Goal: Navigation & Orientation: Find specific page/section

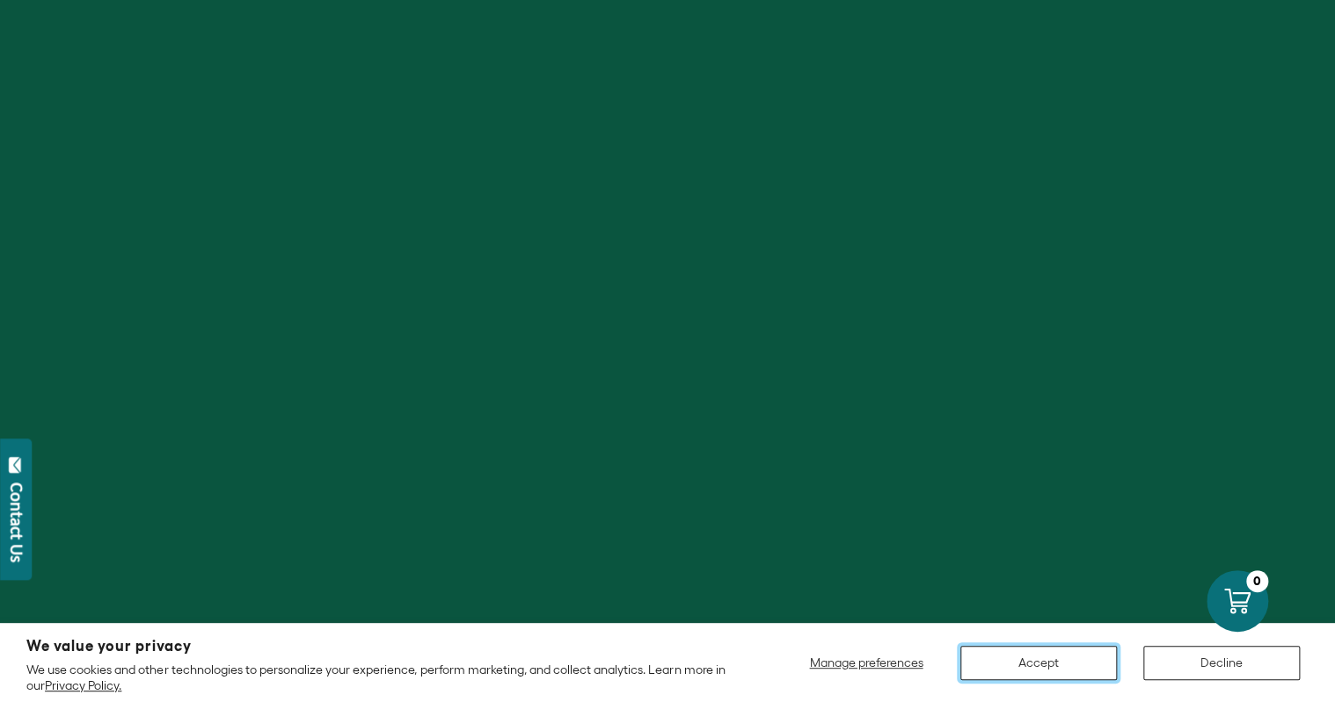
click at [995, 651] on button "Accept" at bounding box center [1038, 663] width 156 height 34
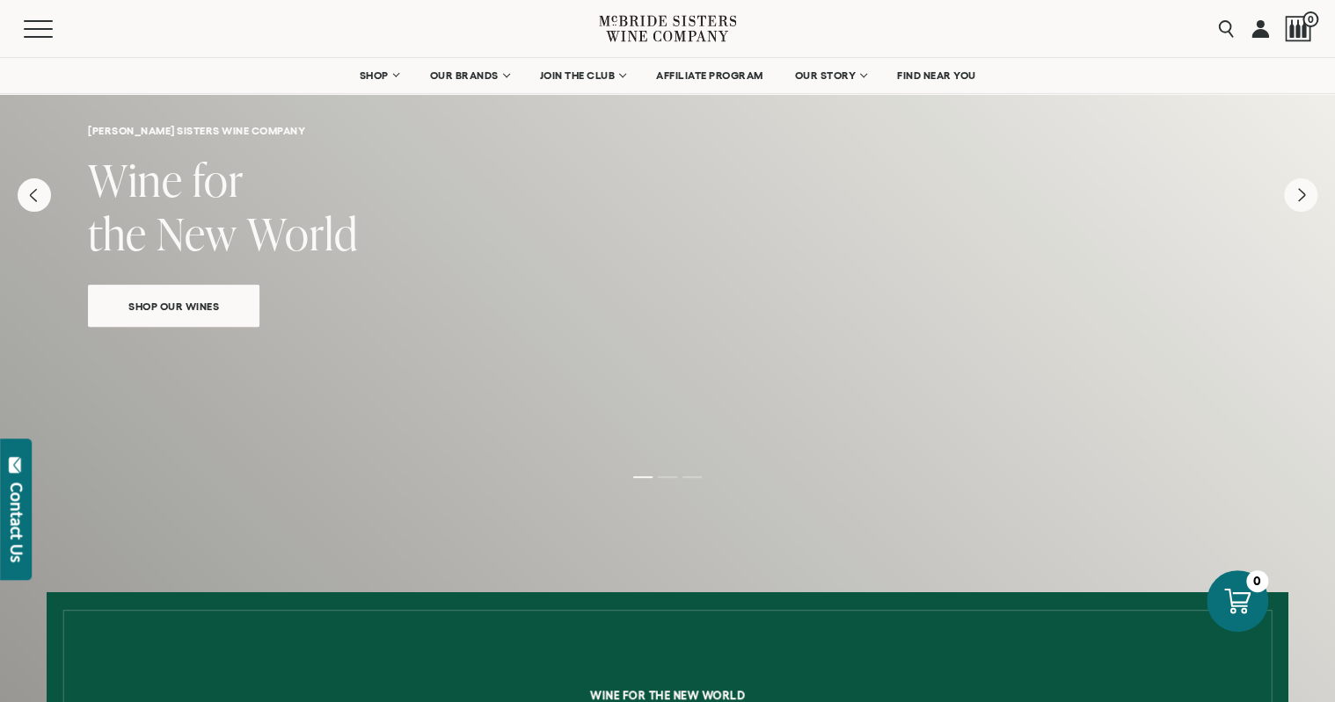
scroll to position [117, 0]
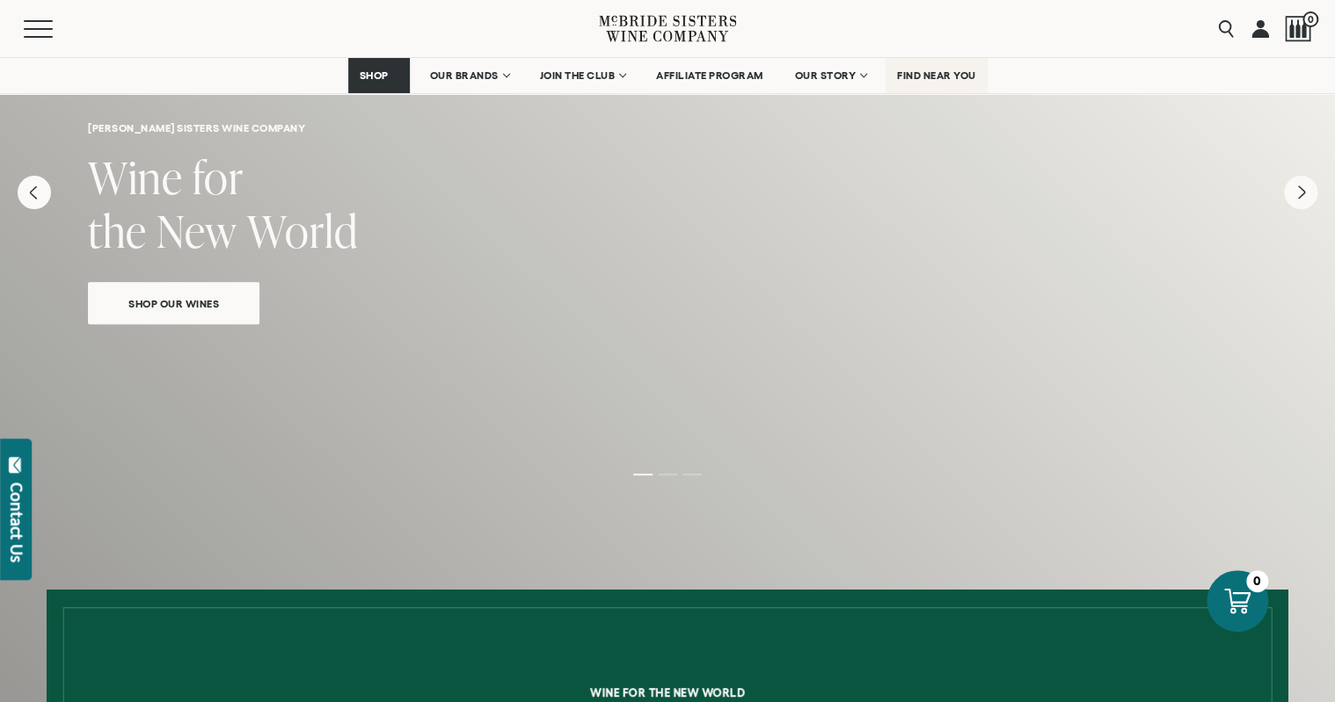
click at [967, 88] on link "FIND NEAR YOU" at bounding box center [936, 75] width 102 height 35
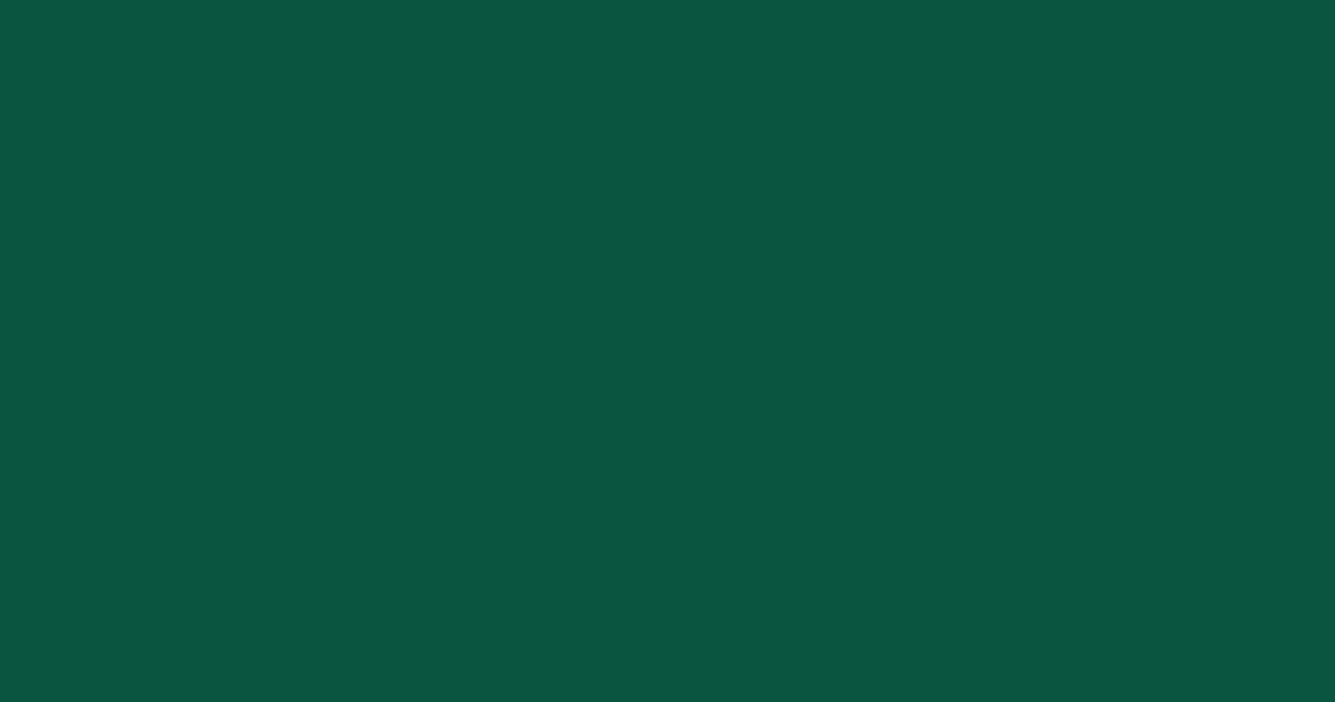
click at [962, 84] on div at bounding box center [667, 351] width 1335 height 702
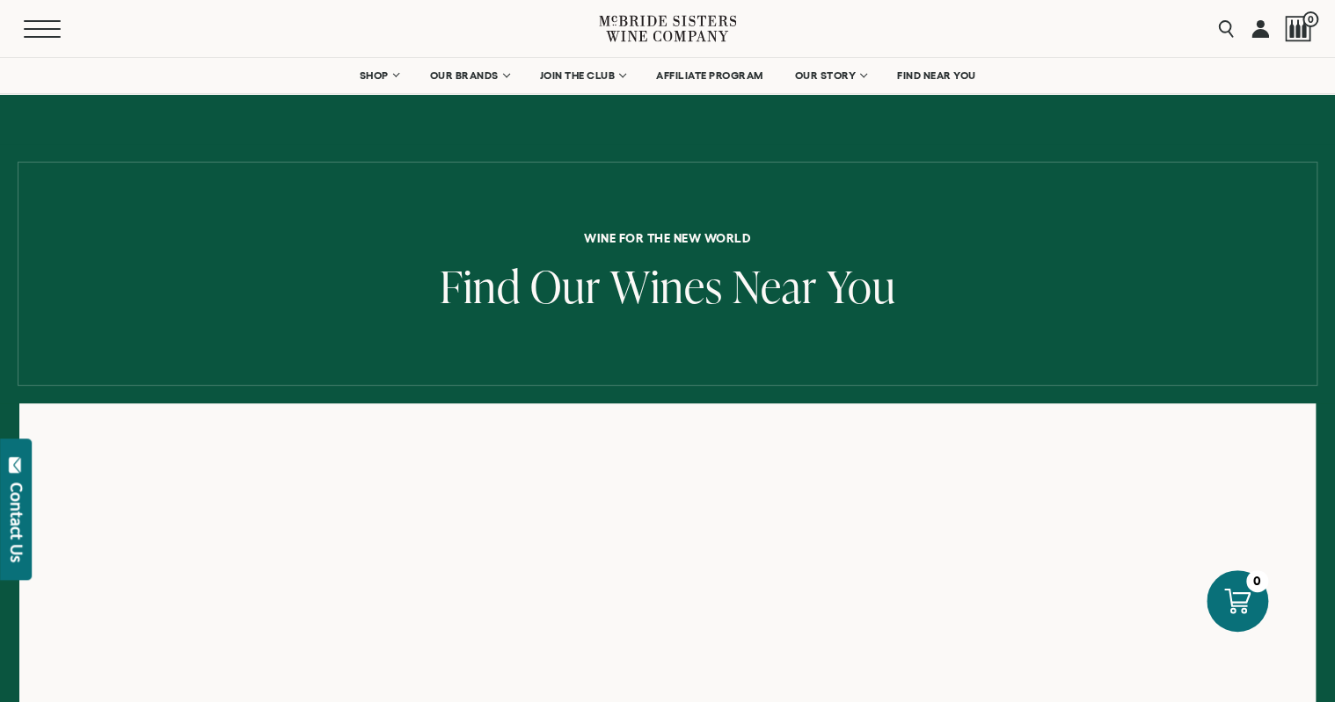
click at [40, 32] on button "Menu" at bounding box center [55, 29] width 63 height 18
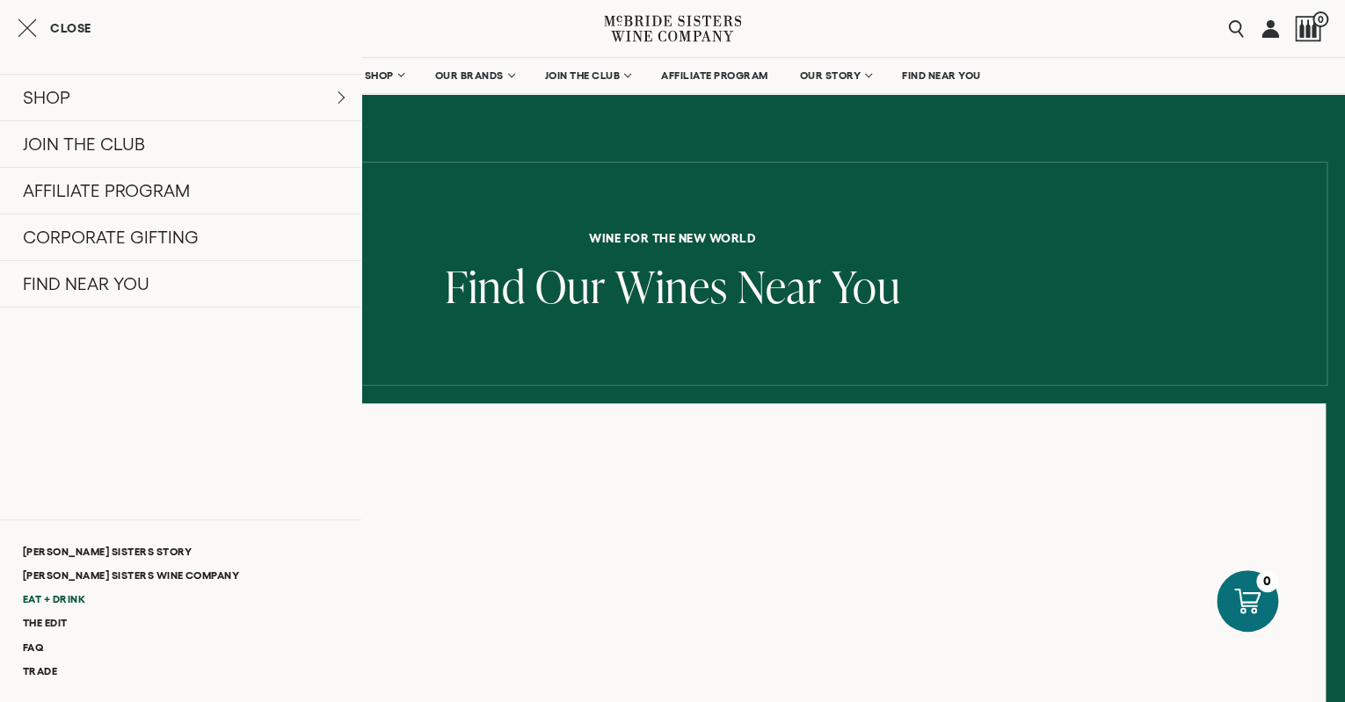
click at [36, 605] on link "Eat + Drink" at bounding box center [180, 599] width 361 height 24
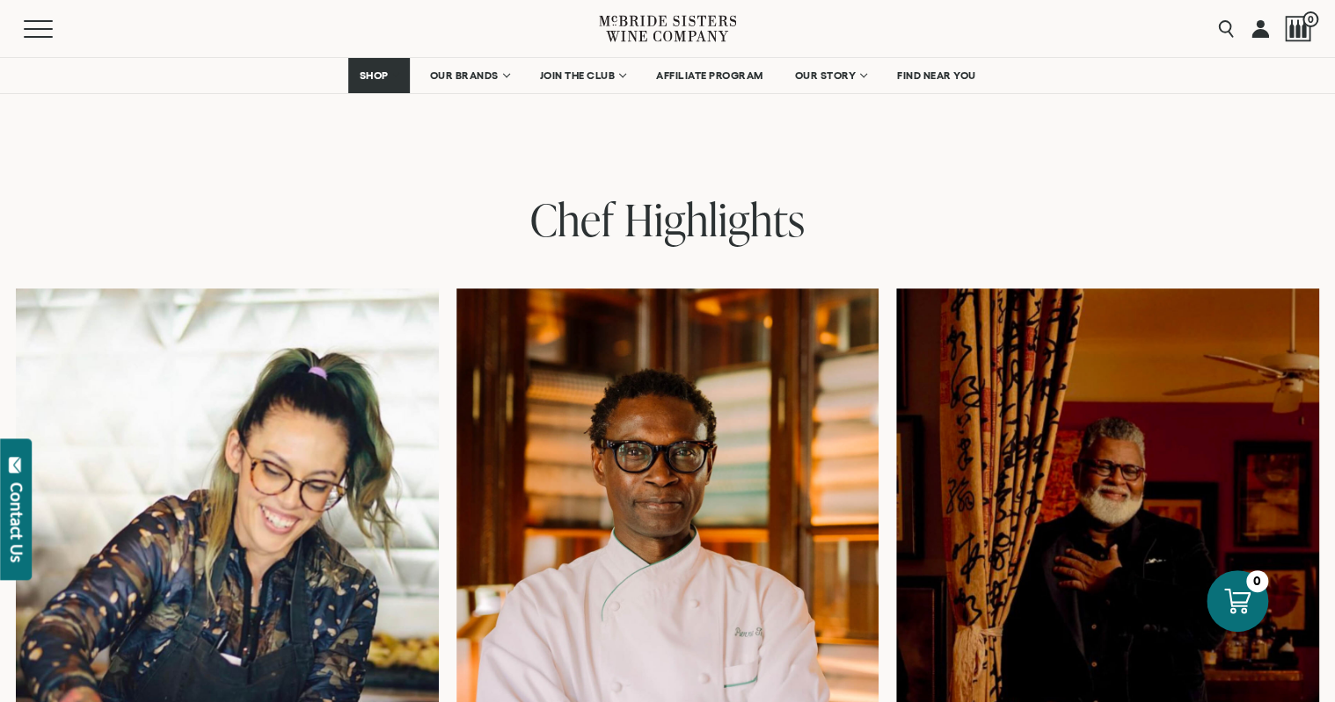
scroll to position [4455, 0]
